Goal: Task Accomplishment & Management: Use online tool/utility

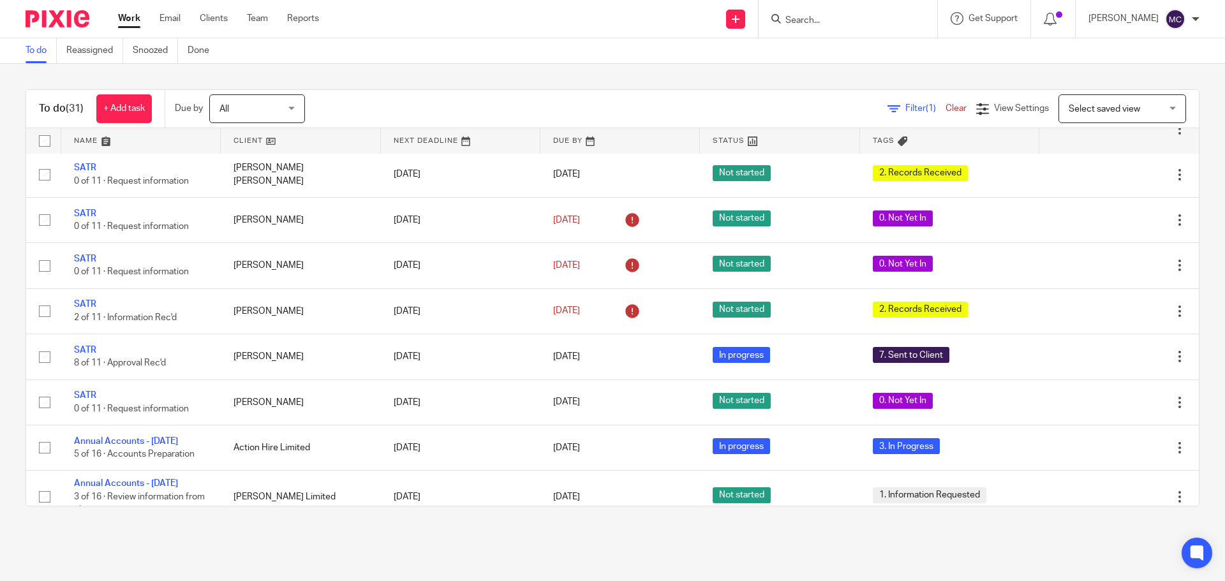
scroll to position [490, 0]
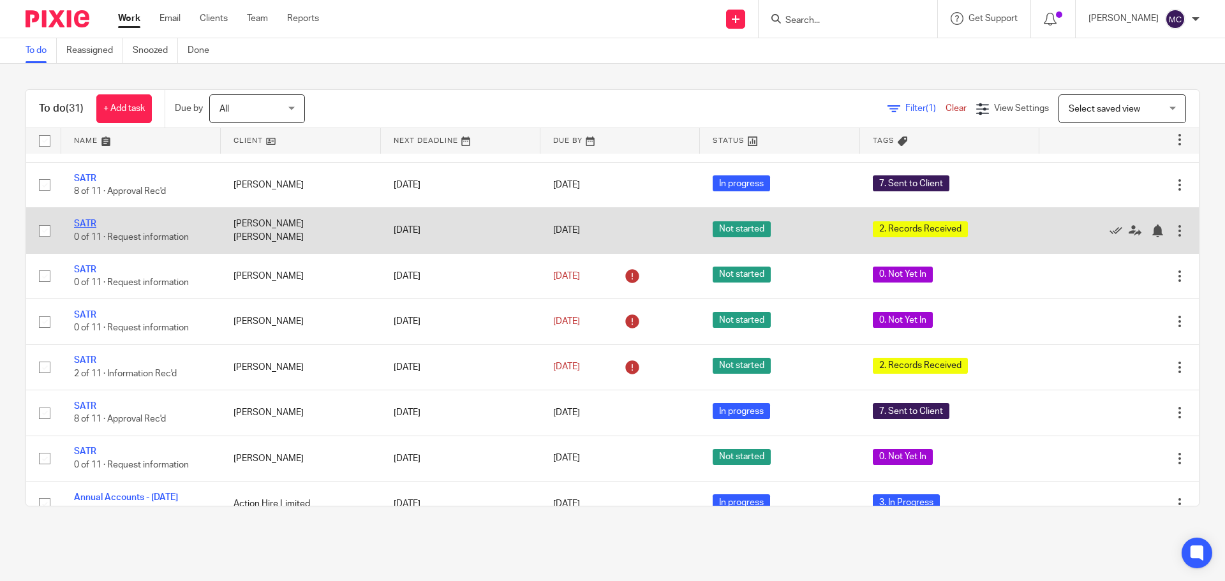
click at [89, 228] on link "SATR" at bounding box center [85, 224] width 22 height 9
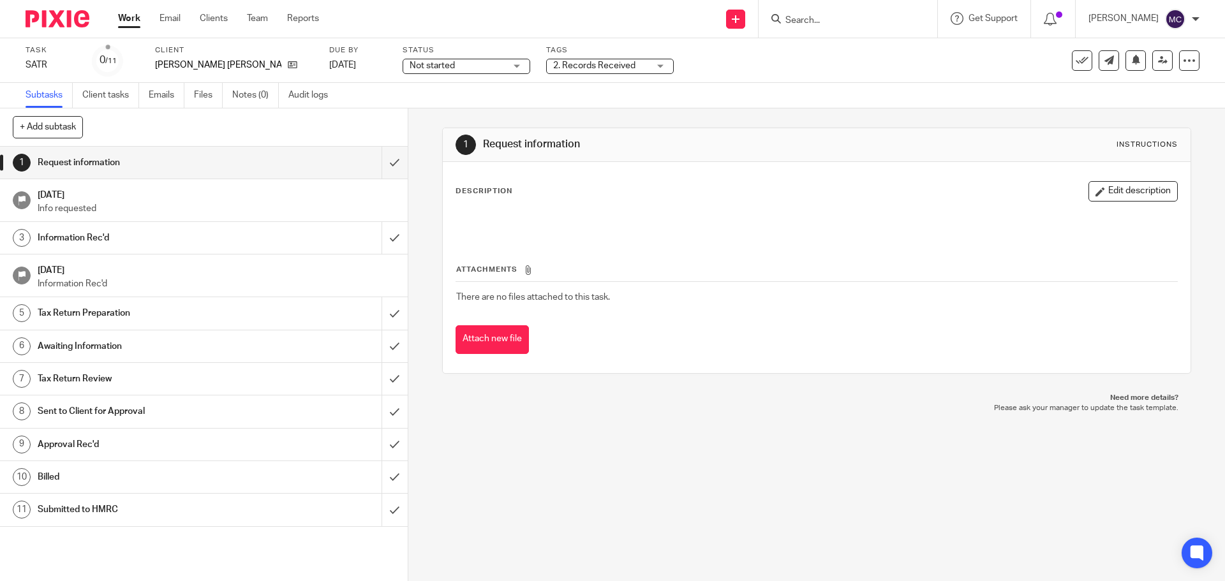
click at [488, 64] on div "Not started Not started" at bounding box center [467, 66] width 128 height 15
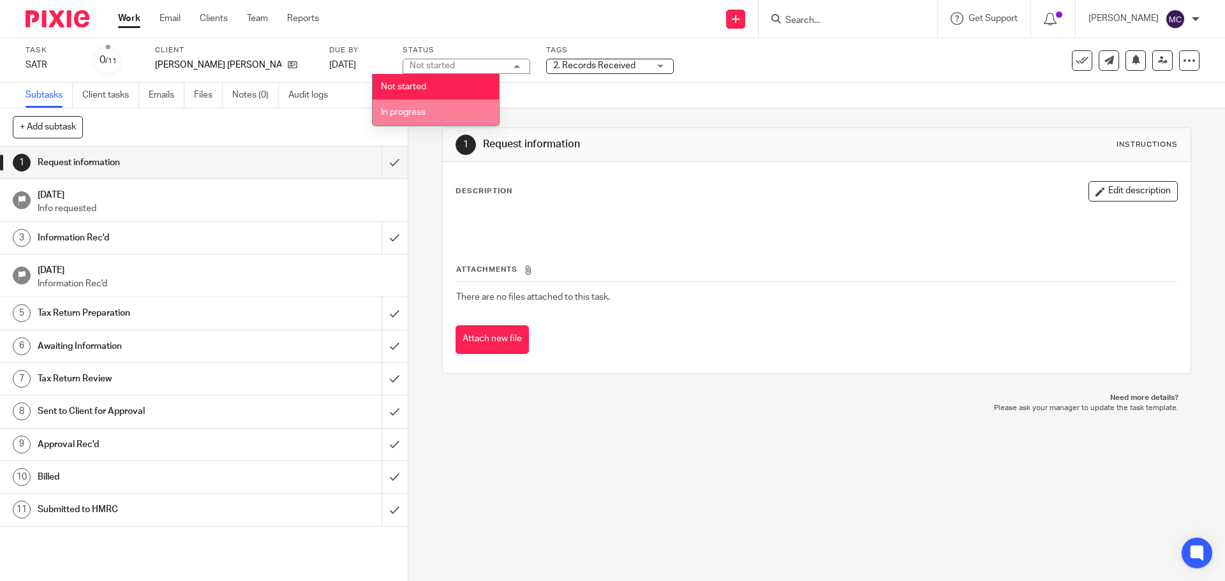
click at [444, 111] on li "In progress" at bounding box center [436, 113] width 126 height 26
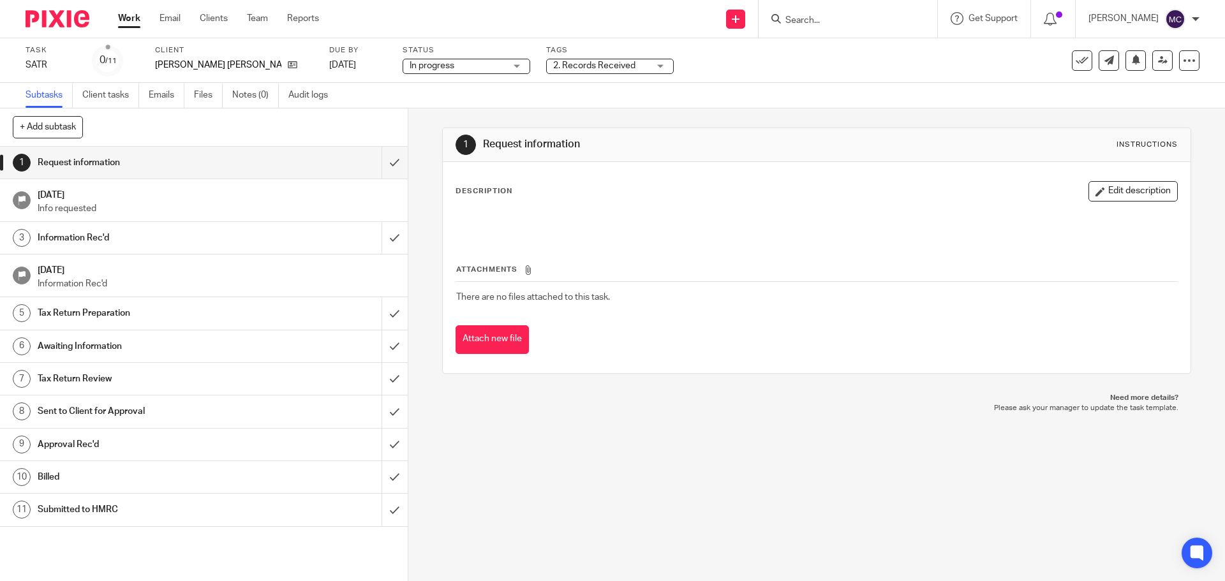
click at [626, 64] on div "2. Records Received" at bounding box center [610, 66] width 128 height 15
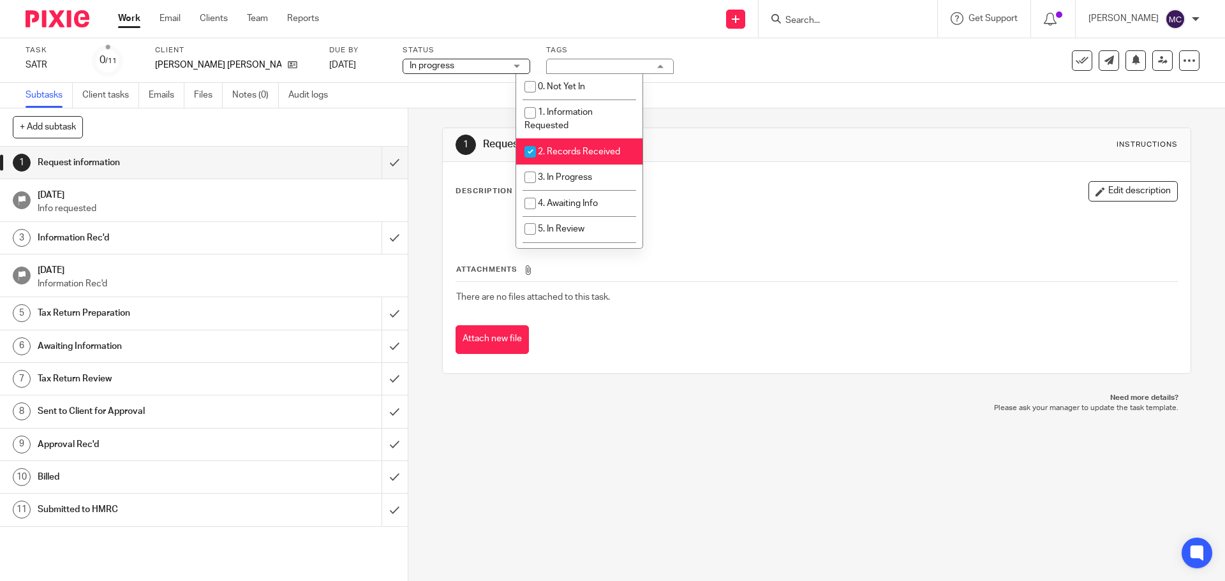
click at [533, 152] on input "checkbox" at bounding box center [530, 152] width 24 height 24
checkbox input "false"
click at [536, 172] on input "checkbox" at bounding box center [530, 177] width 24 height 24
checkbox input "true"
click at [130, 17] on link "Work" at bounding box center [129, 18] width 22 height 13
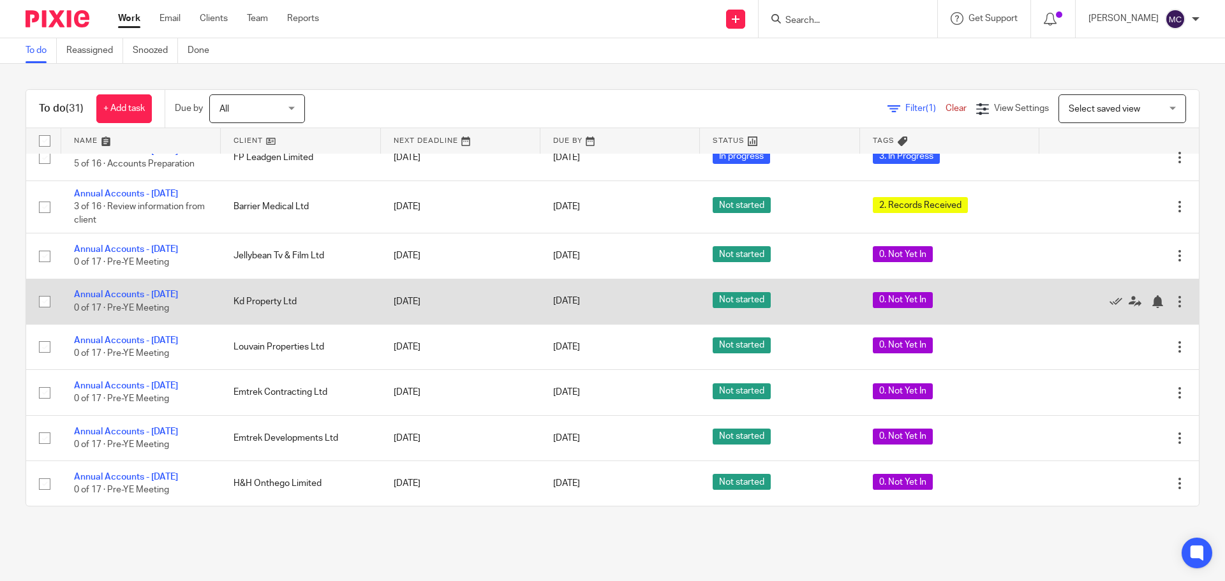
scroll to position [1192, 0]
